Goal: Task Accomplishment & Management: Manage account settings

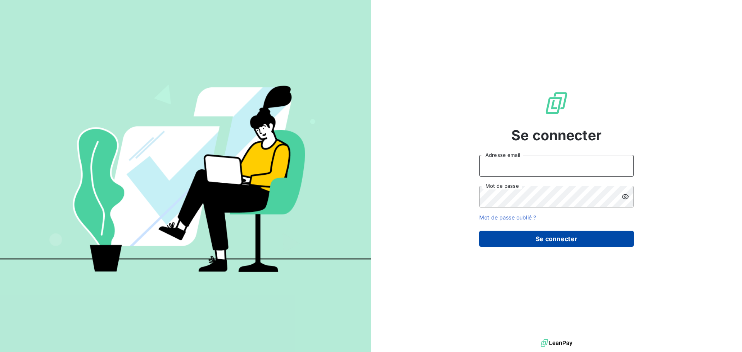
type input "[PERSON_NAME][EMAIL_ADDRESS][DOMAIN_NAME]"
click at [554, 242] on button "Se connecter" at bounding box center [556, 239] width 155 height 16
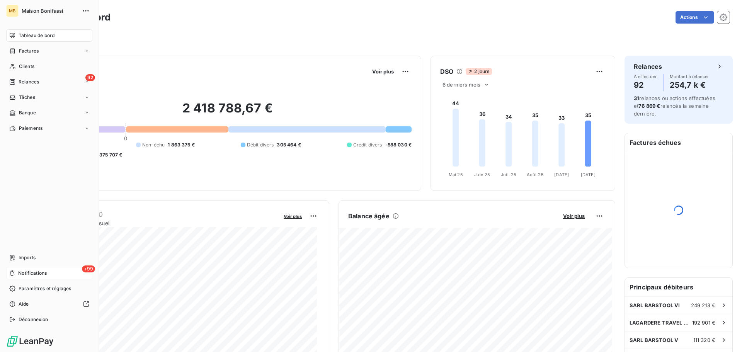
click at [39, 273] on span "Notifications" at bounding box center [32, 273] width 29 height 7
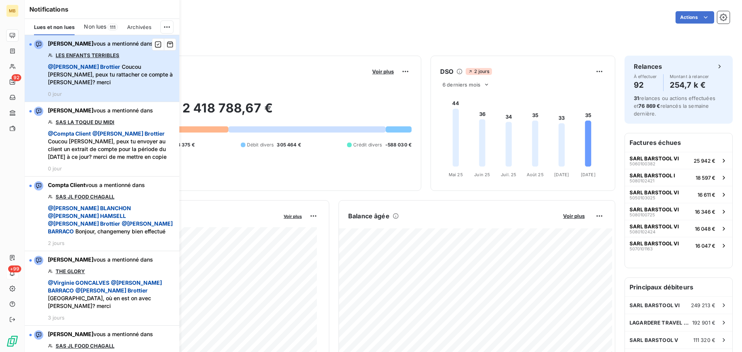
click at [130, 54] on div "[PERSON_NAME] vous a mentionné dans LES ENFANTS TERRIBLES @ [PERSON_NAME] Couco…" at bounding box center [111, 68] width 127 height 57
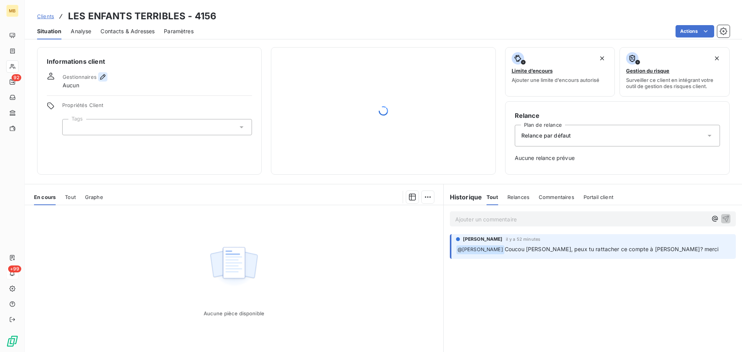
click at [101, 77] on icon "button" at bounding box center [103, 77] width 8 height 8
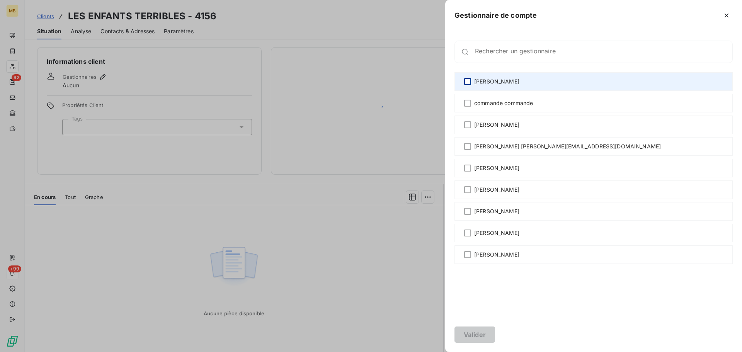
click at [467, 82] on div at bounding box center [467, 81] width 7 height 7
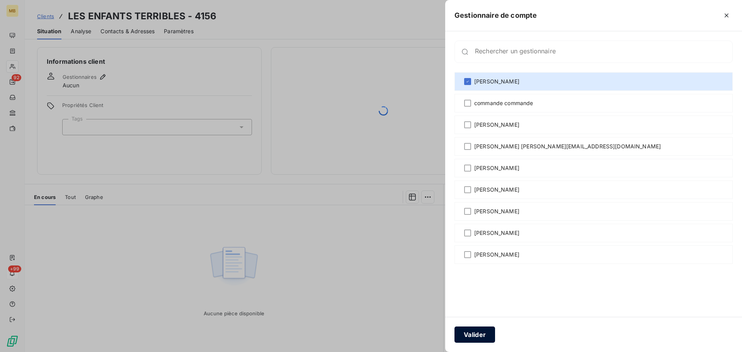
click at [483, 337] on button "Valider" at bounding box center [474, 335] width 41 height 16
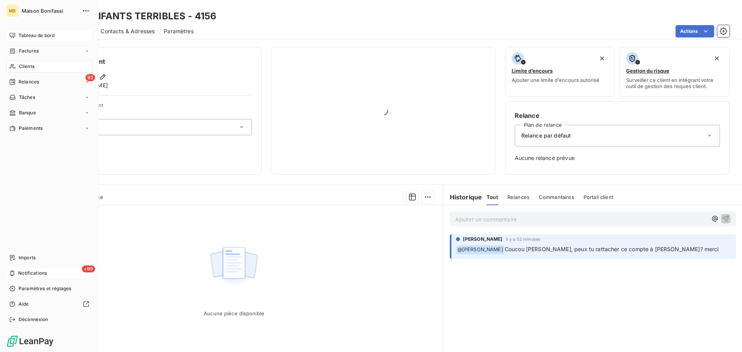
click at [22, 34] on span "Tableau de bord" at bounding box center [37, 35] width 36 height 7
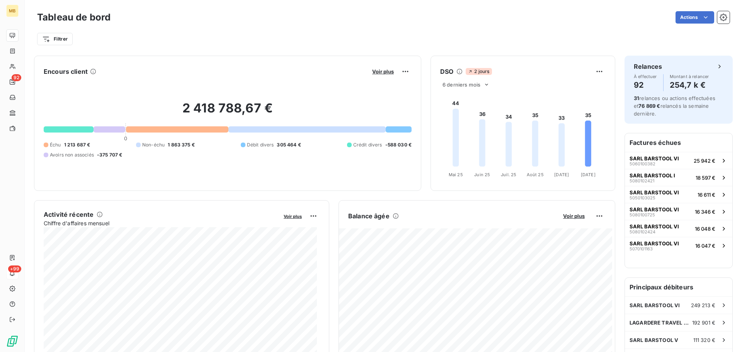
click at [288, 18] on div "Actions" at bounding box center [425, 17] width 610 height 12
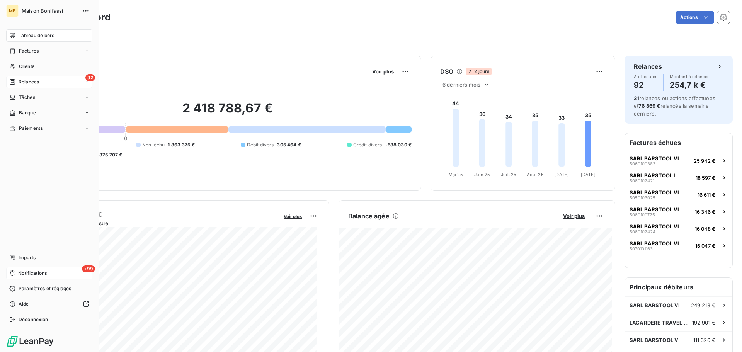
click at [22, 79] on span "Relances" at bounding box center [29, 81] width 20 height 7
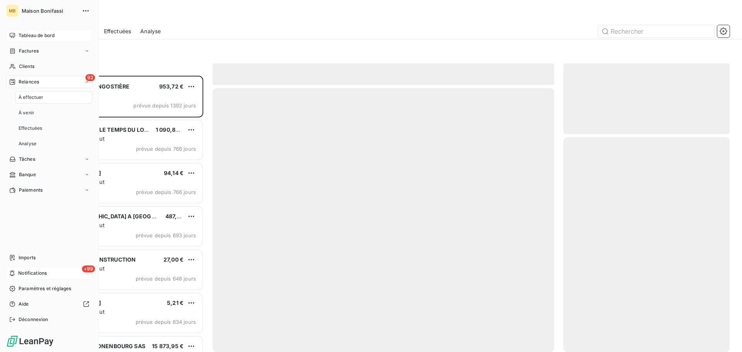
scroll to position [270, 160]
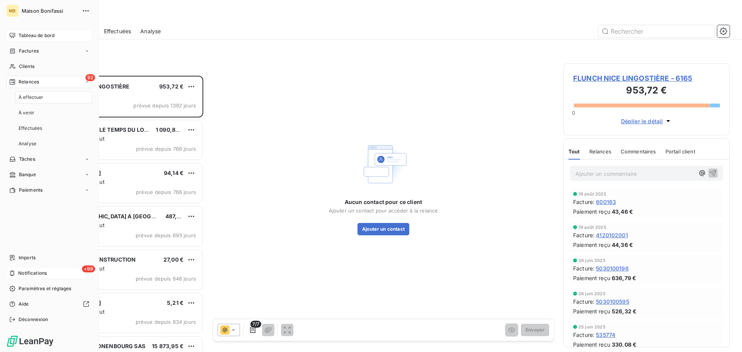
click at [18, 80] on div "Relances" at bounding box center [24, 81] width 30 height 7
click at [16, 66] on div "Clients" at bounding box center [49, 66] width 86 height 12
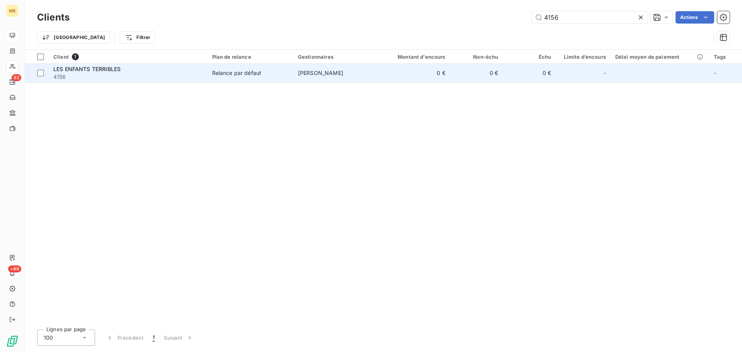
type input "4156"
click at [260, 72] on div "Relance par défaut" at bounding box center [236, 73] width 49 height 8
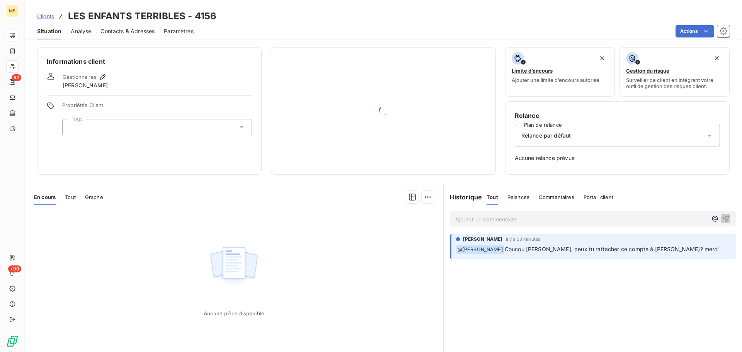
click at [51, 16] on span "Clients" at bounding box center [45, 16] width 17 height 6
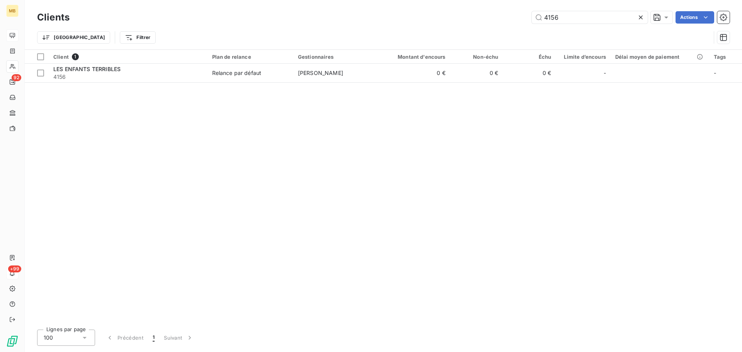
drag, startPoint x: 579, startPoint y: 21, endPoint x: 463, endPoint y: 15, distance: 116.5
click at [463, 15] on div "4156 Actions" at bounding box center [404, 17] width 651 height 12
drag, startPoint x: 579, startPoint y: 17, endPoint x: 504, endPoint y: 14, distance: 75.4
click at [532, 17] on input "terribl" at bounding box center [590, 17] width 116 height 12
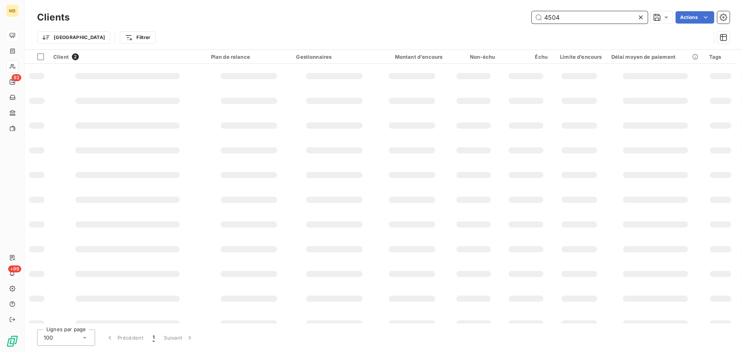
type input "4504"
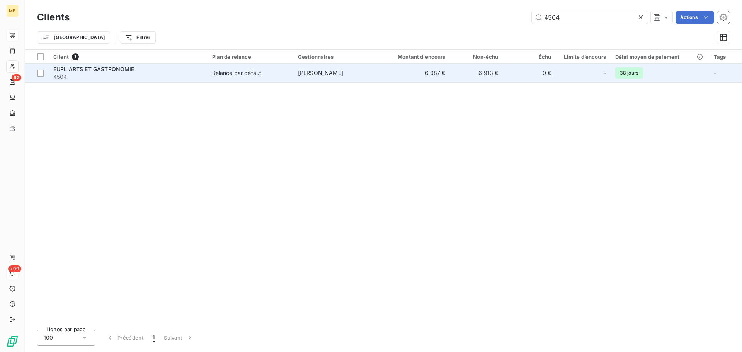
click at [412, 73] on td "6 087 €" at bounding box center [414, 73] width 71 height 19
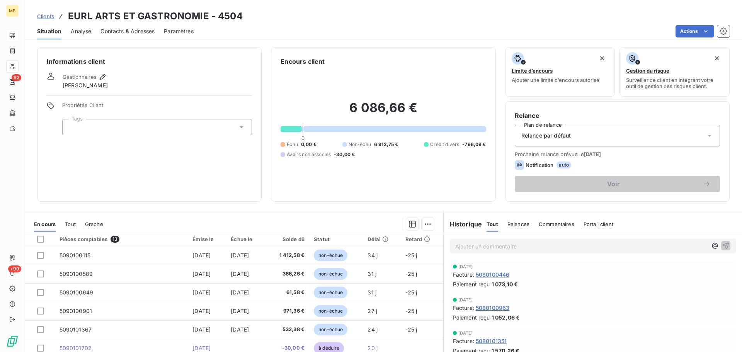
click at [46, 15] on span "Clients" at bounding box center [45, 16] width 17 height 6
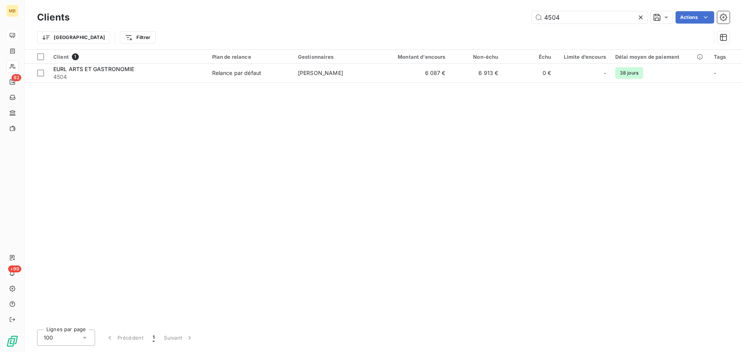
drag, startPoint x: 567, startPoint y: 16, endPoint x: 521, endPoint y: 13, distance: 46.5
click at [521, 12] on div "4504 Actions" at bounding box center [404, 17] width 651 height 12
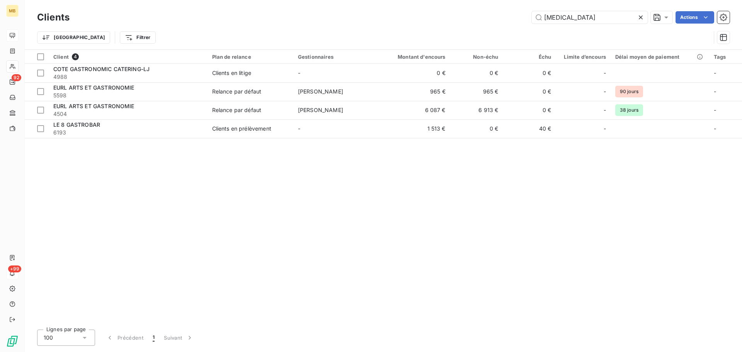
type input "[MEDICAL_DATA]"
